Goal: Contribute content

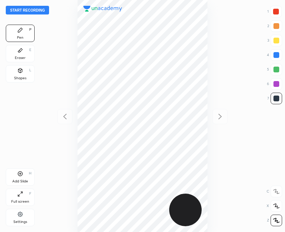
scroll to position [232, 170]
click at [34, 10] on button "Start recording" at bounding box center [27, 10] width 43 height 9
click at [18, 177] on div "Add Slide H" at bounding box center [20, 176] width 29 height 17
click at [66, 116] on icon at bounding box center [65, 116] width 9 height 9
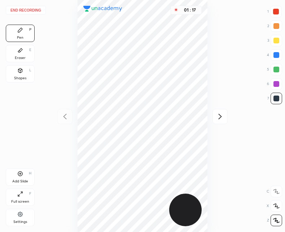
click at [18, 177] on div "Add Slide H" at bounding box center [20, 176] width 29 height 17
click at [66, 116] on icon at bounding box center [65, 116] width 9 height 9
click at [226, 115] on div at bounding box center [220, 116] width 15 height 15
click at [31, 9] on button "End recording" at bounding box center [26, 10] width 40 height 9
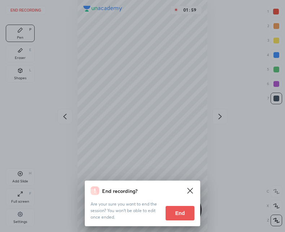
click at [185, 215] on button "End" at bounding box center [180, 213] width 29 height 14
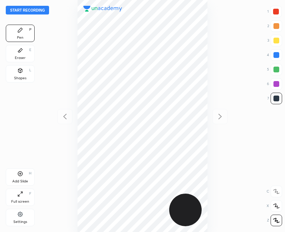
scroll to position [232, 170]
